Goal: Task Accomplishment & Management: Manage account settings

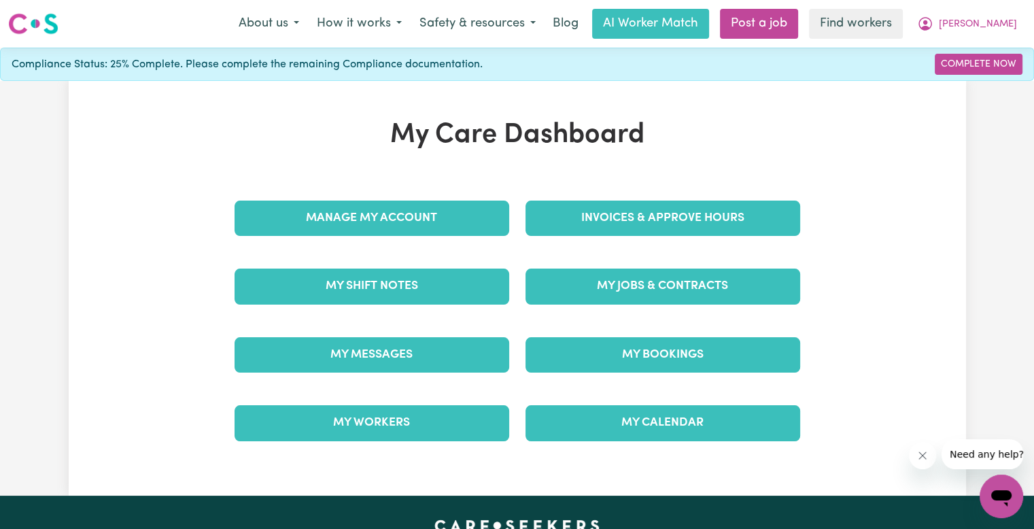
click at [551, 240] on div "Invoices & Approve Hours" at bounding box center [662, 218] width 291 height 68
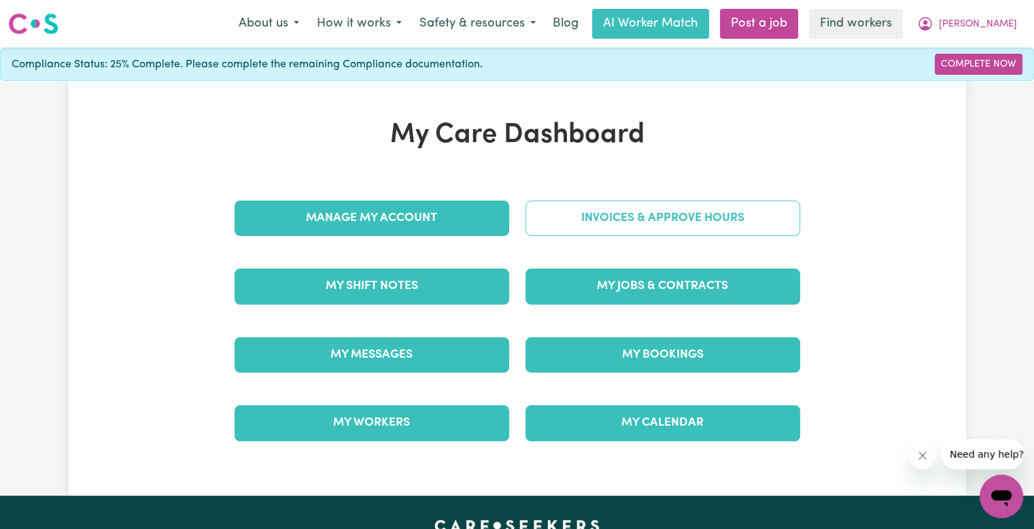
click at [557, 221] on link "Invoices & Approve Hours" at bounding box center [662, 218] width 275 height 35
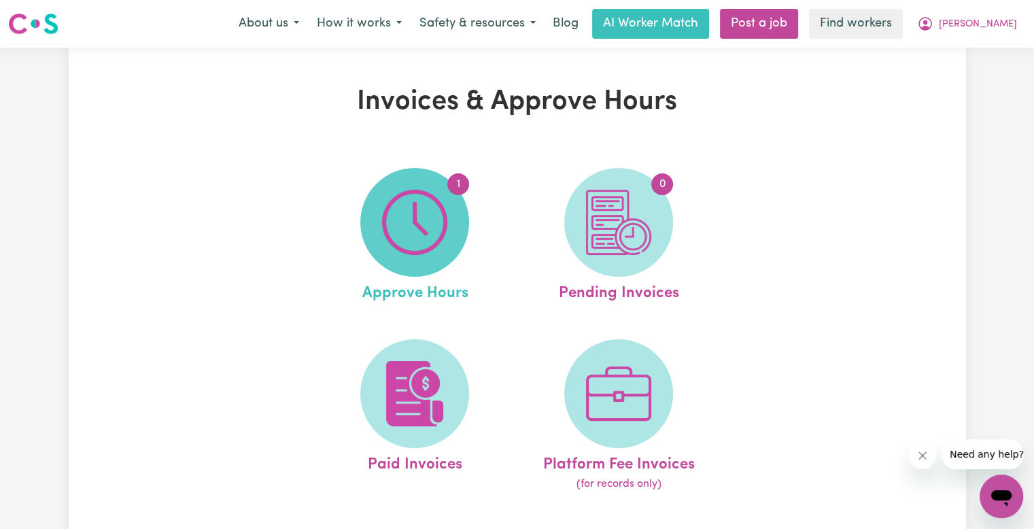
click at [415, 228] on img at bounding box center [414, 222] width 65 height 65
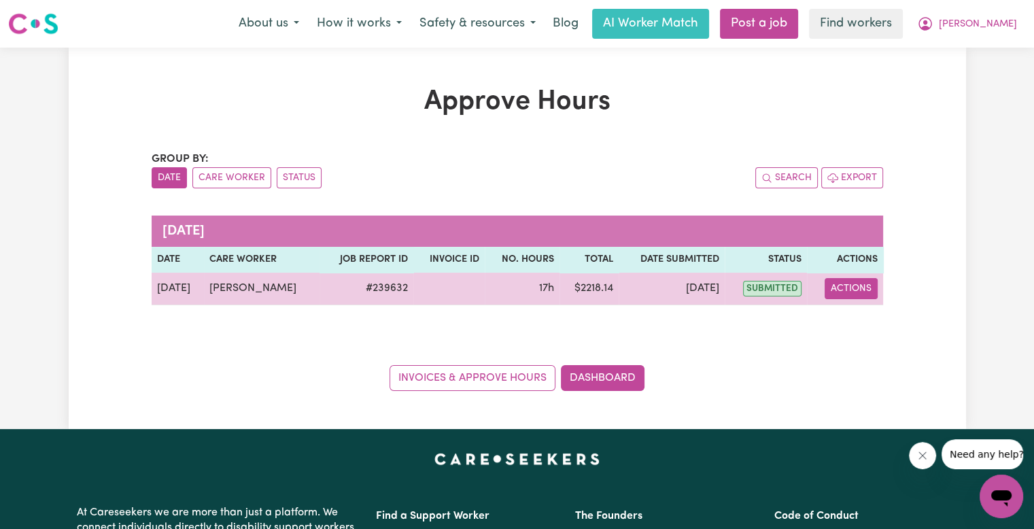
click at [857, 285] on button "Actions" at bounding box center [851, 288] width 53 height 21
click at [861, 319] on link "View Job Report" at bounding box center [883, 319] width 116 height 27
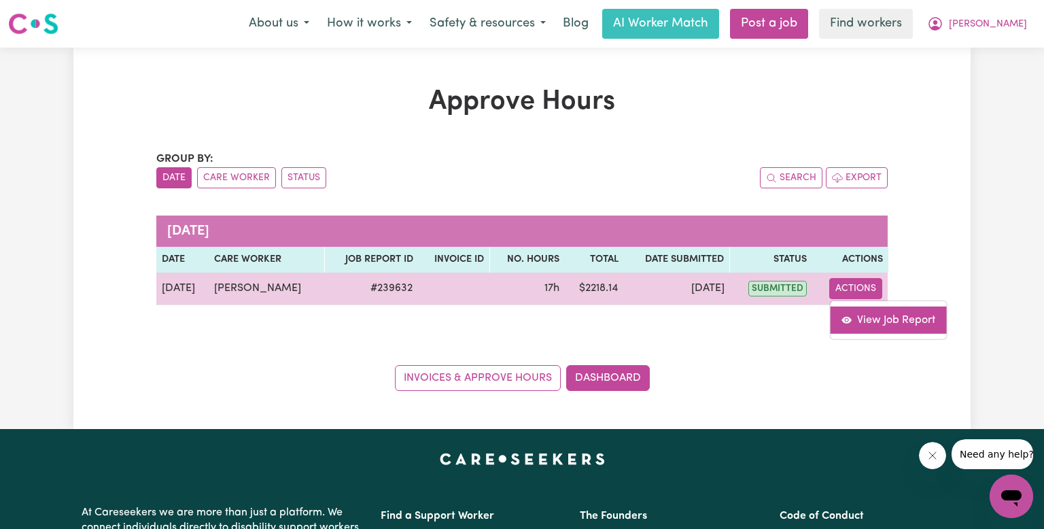
select select "pm"
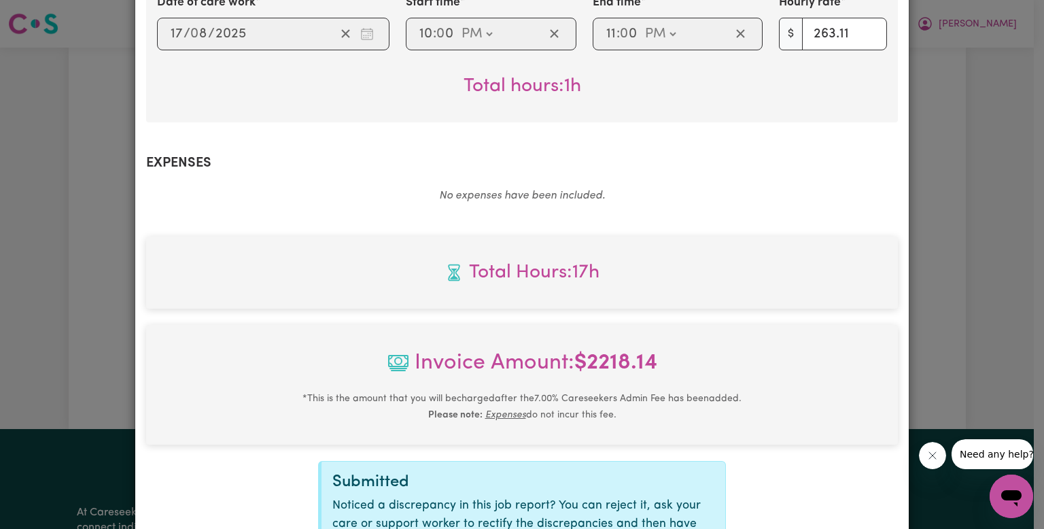
scroll to position [685, 0]
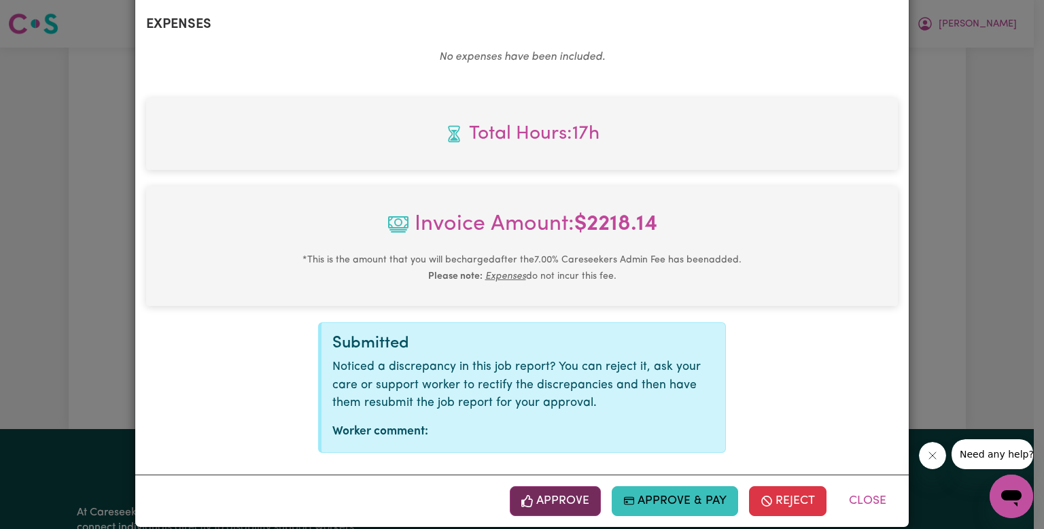
click at [568, 486] on button "Approve" at bounding box center [555, 501] width 91 height 30
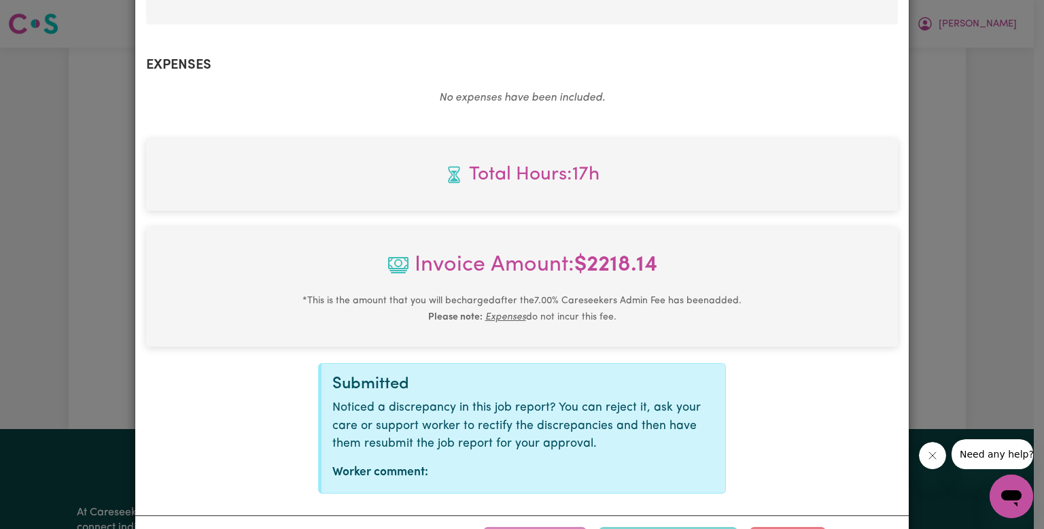
drag, startPoint x: 373, startPoint y: 24, endPoint x: 315, endPoint y: 50, distance: 62.7
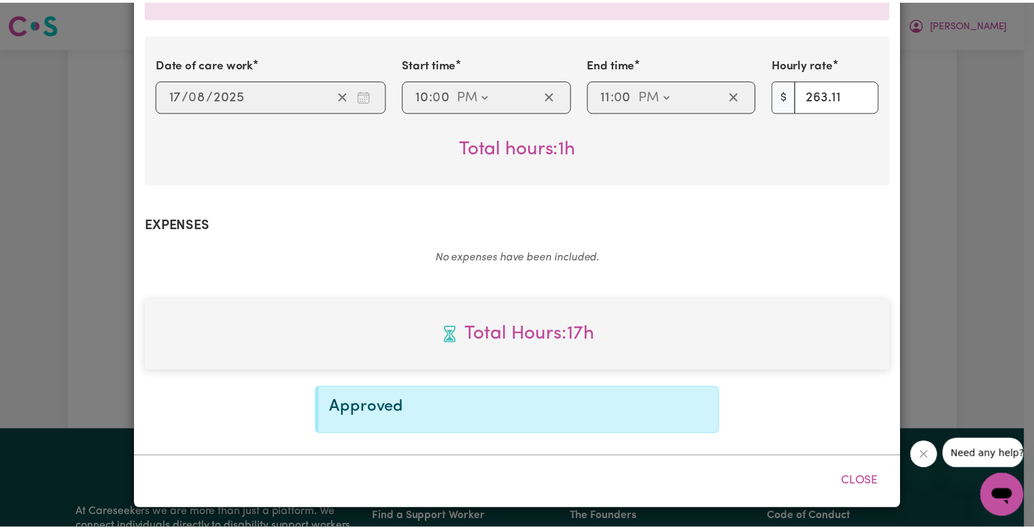
scroll to position [466, 0]
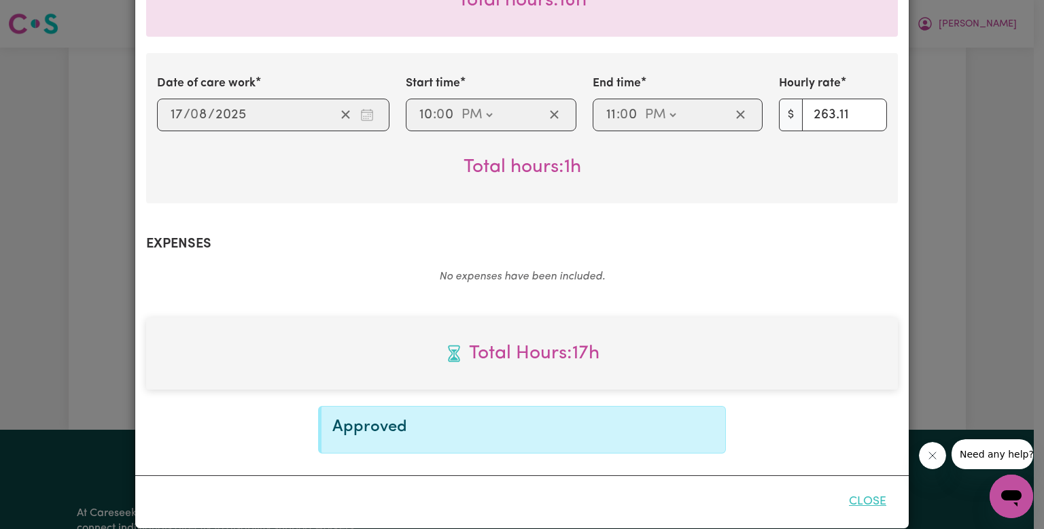
click at [883, 493] on button "Close" at bounding box center [867, 502] width 60 height 30
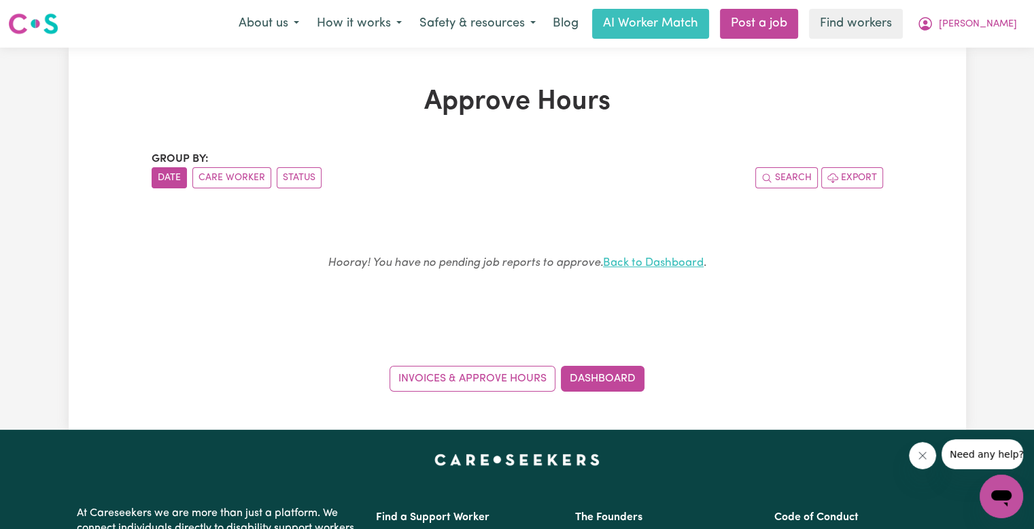
click at [682, 259] on link "Back to Dashboard" at bounding box center [653, 263] width 101 height 12
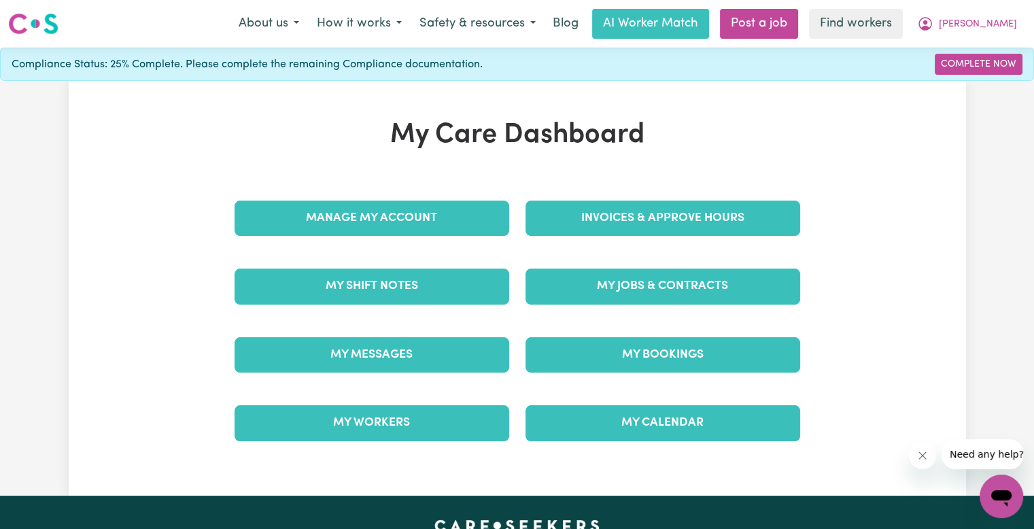
click at [625, 240] on div "Invoices & Approve Hours" at bounding box center [662, 218] width 291 height 68
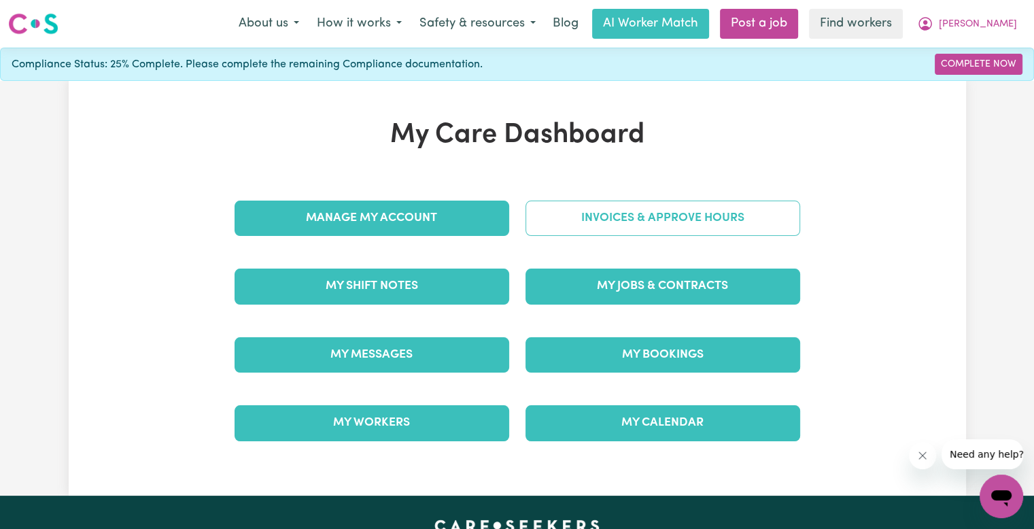
click at [612, 226] on link "Invoices & Approve Hours" at bounding box center [662, 218] width 275 height 35
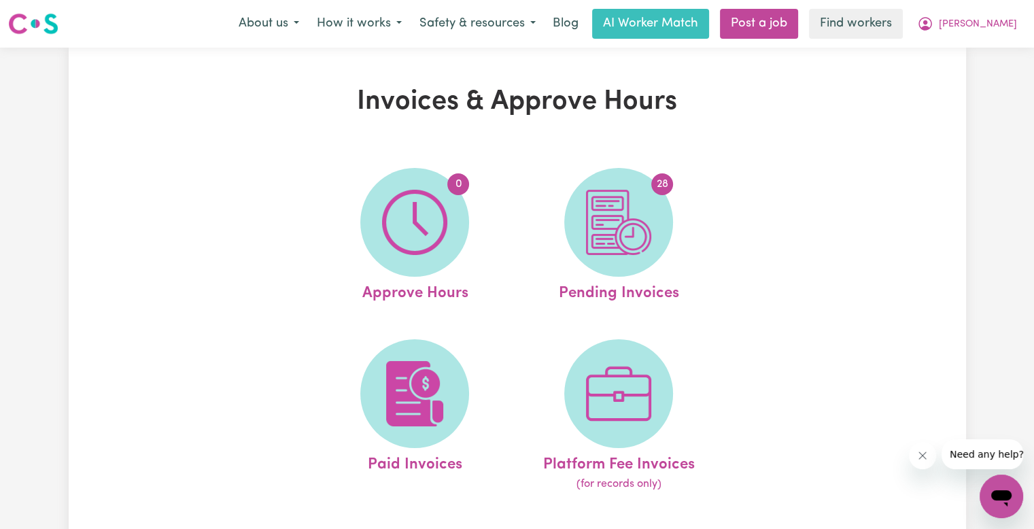
click at [612, 226] on img at bounding box center [618, 222] width 65 height 65
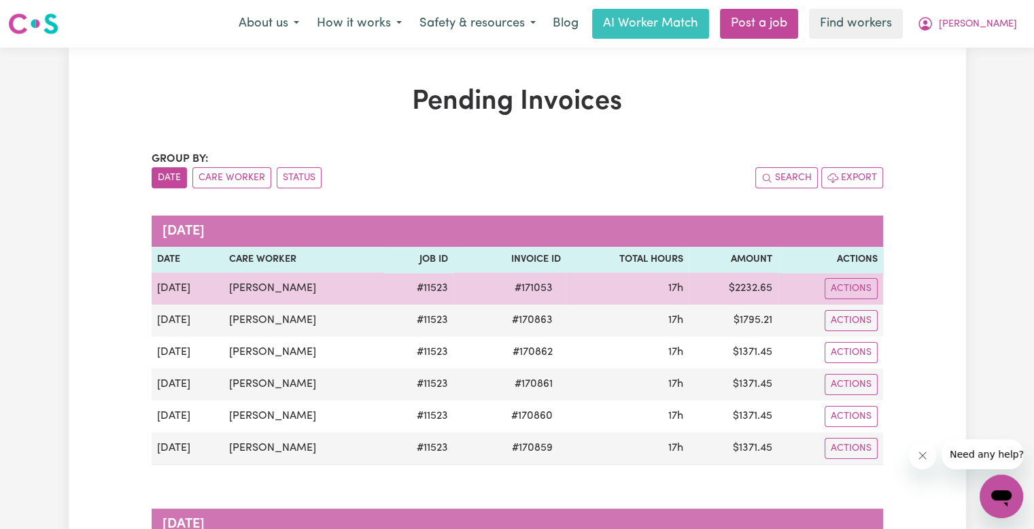
click at [530, 285] on span "# 171053" at bounding box center [533, 288] width 54 height 16
click at [531, 288] on span "# 171053" at bounding box center [533, 288] width 54 height 16
click at [538, 285] on span "# 171053" at bounding box center [533, 288] width 54 height 16
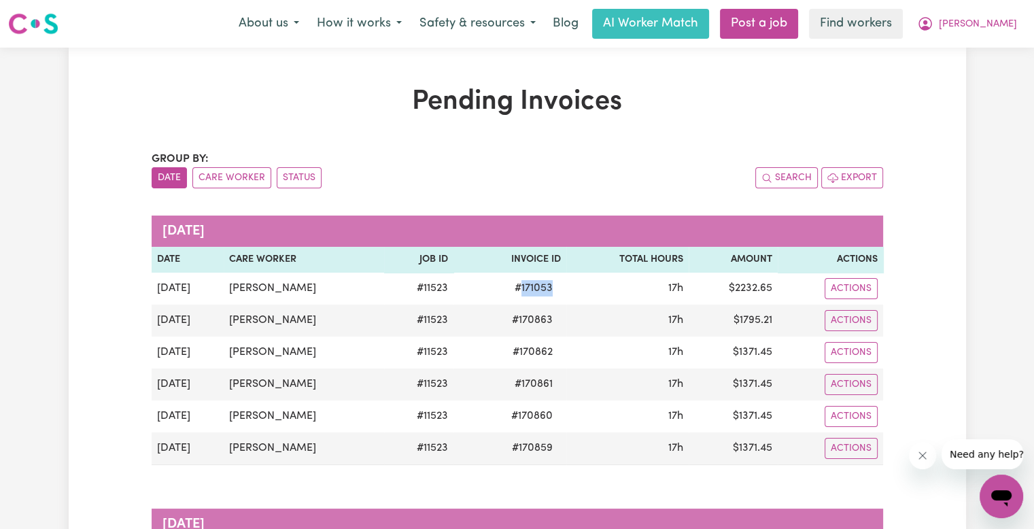
copy span "171053"
